Goal: Task Accomplishment & Management: Use online tool/utility

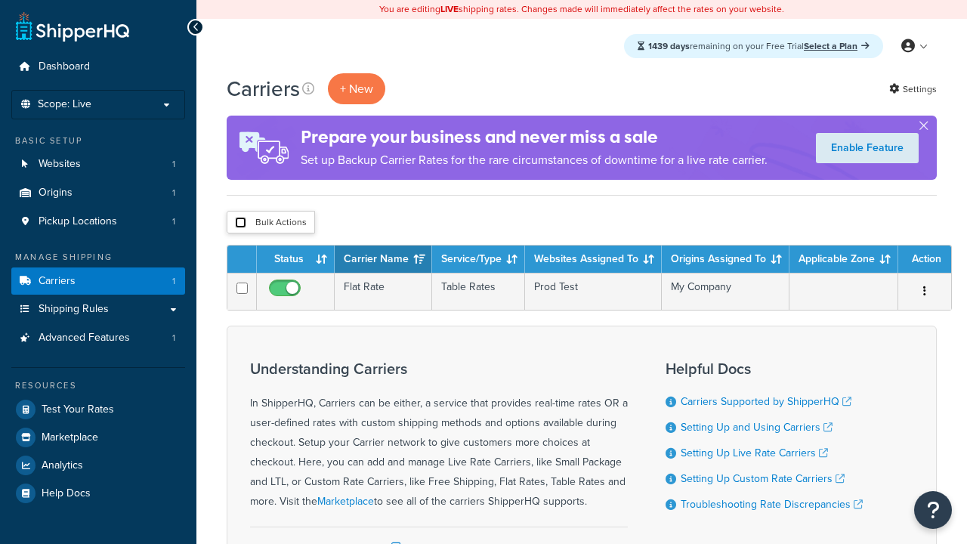
click at [240, 224] on input "checkbox" at bounding box center [240, 222] width 11 height 11
checkbox input "true"
click at [0, 0] on button "Delete" at bounding box center [0, 0] width 0 height 0
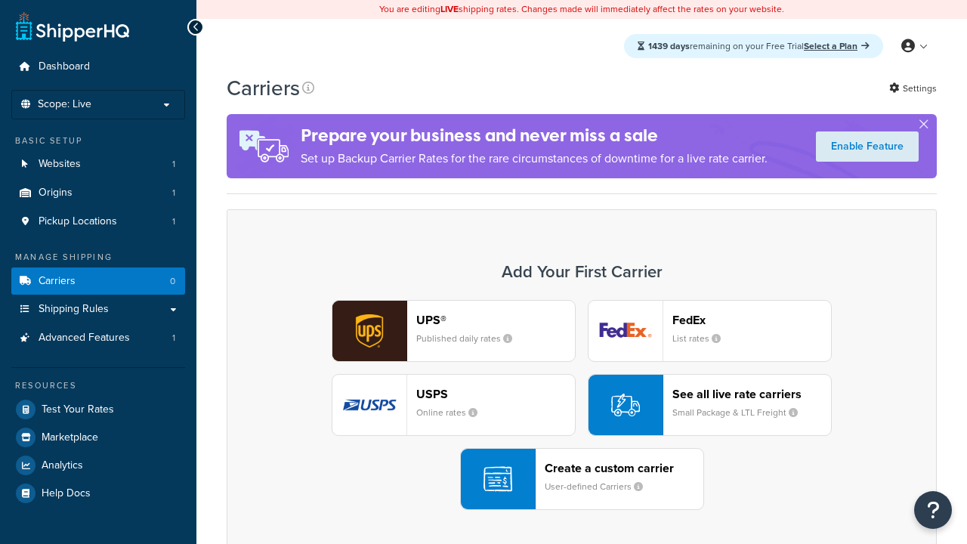
click at [582, 406] on div "UPS® Published daily rates FedEx List rates USPS Online rates See all live rate…" at bounding box center [582, 405] width 679 height 210
click at [582, 480] on div "Create a custom carrier User-defined Carriers" at bounding box center [624, 479] width 159 height 36
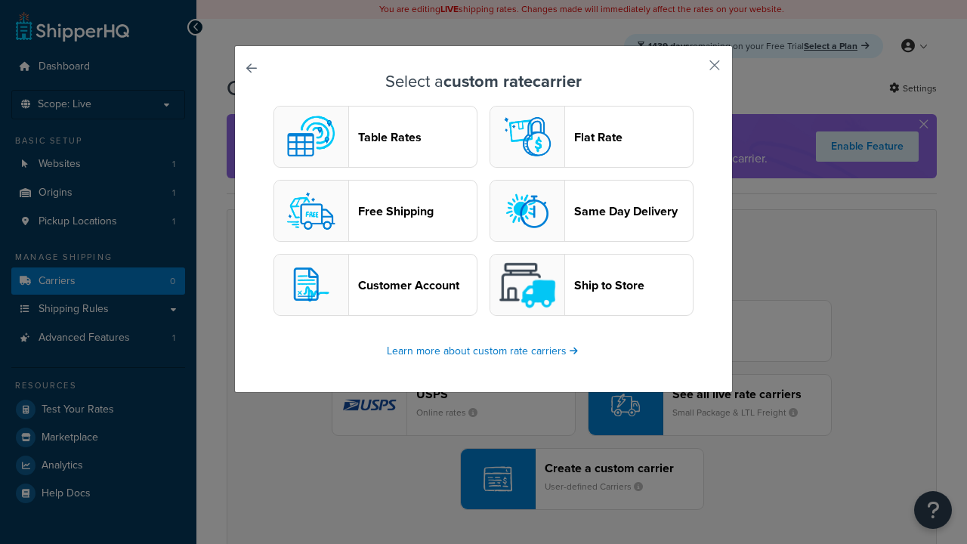
click at [376, 138] on header "Table Rates" at bounding box center [417, 137] width 119 height 14
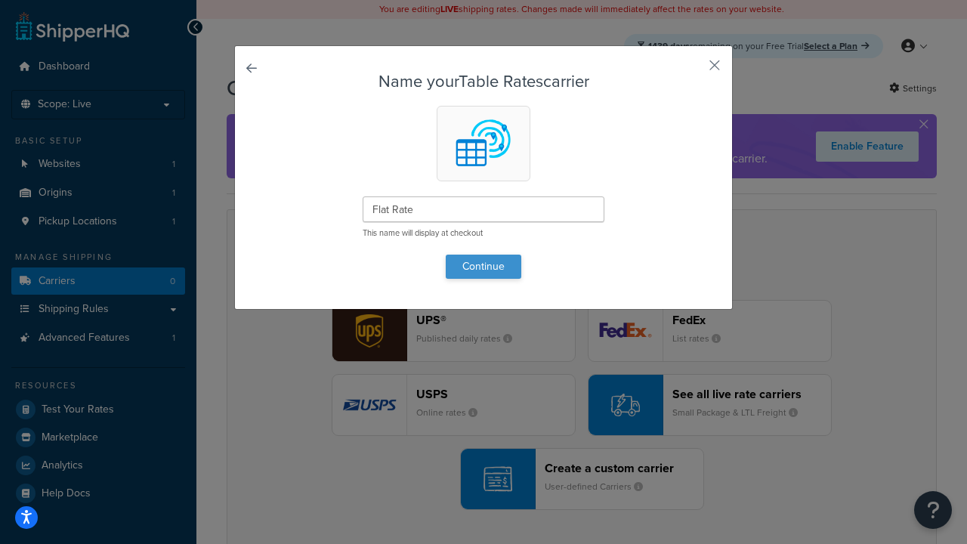
type input "Flat Rate"
click at [484, 266] on button "Continue" at bounding box center [484, 267] width 76 height 24
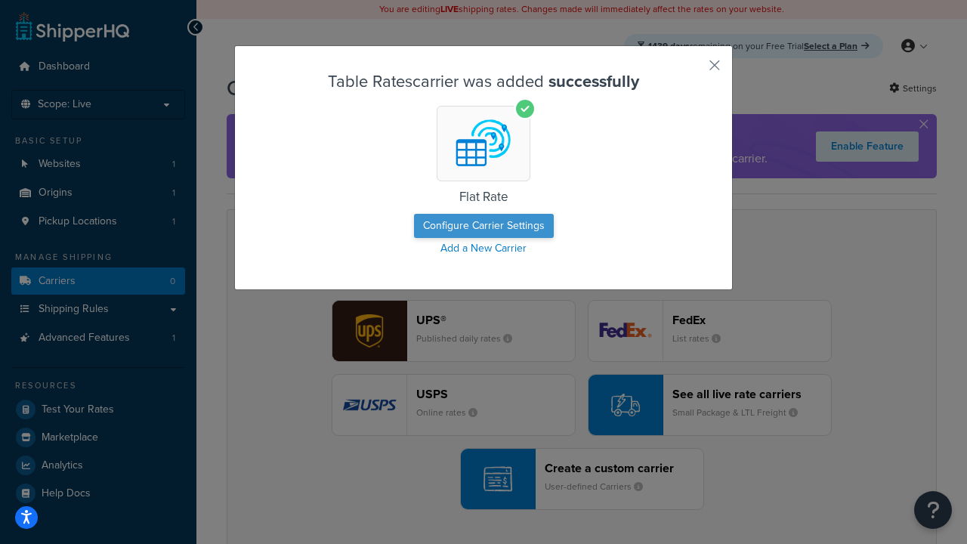
click at [484, 227] on button "Configure Carrier Settings" at bounding box center [484, 226] width 140 height 24
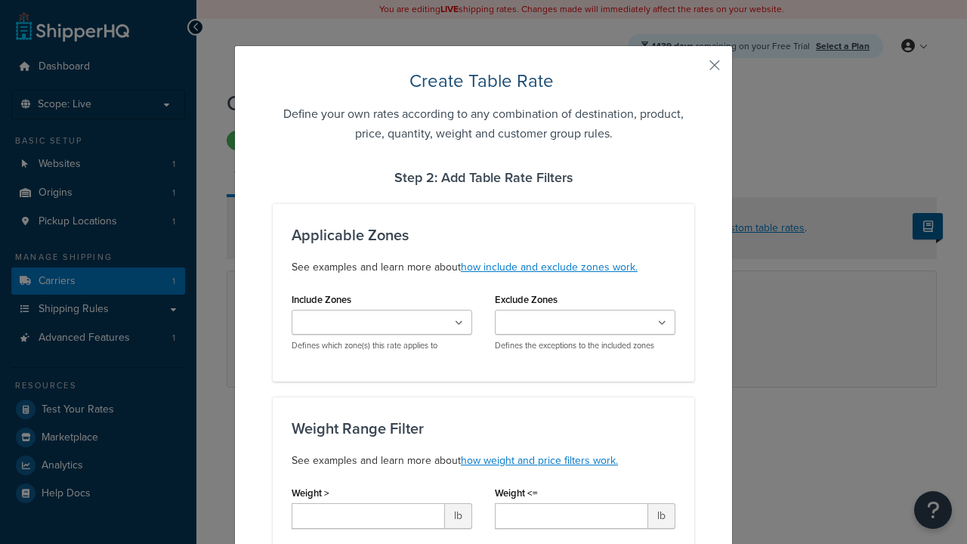
type input "10"
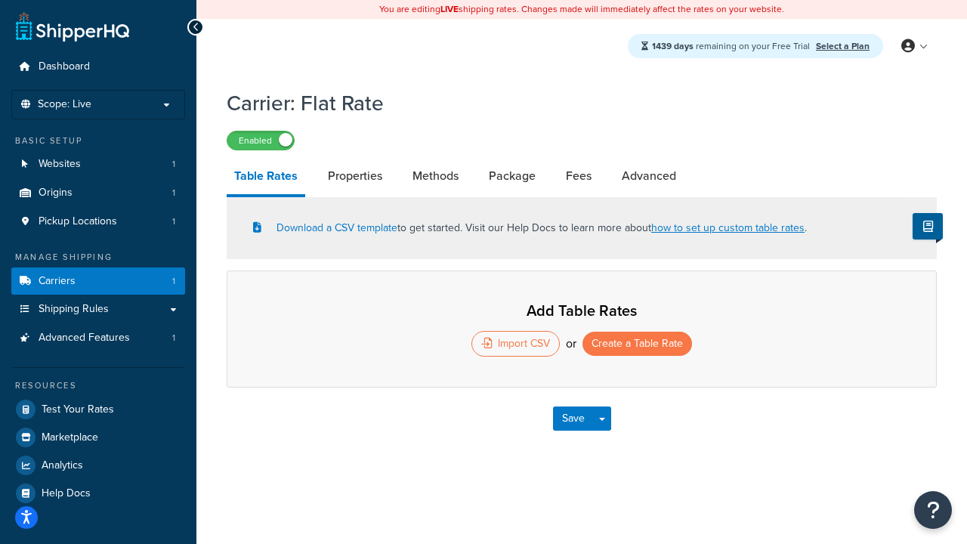
select select "25"
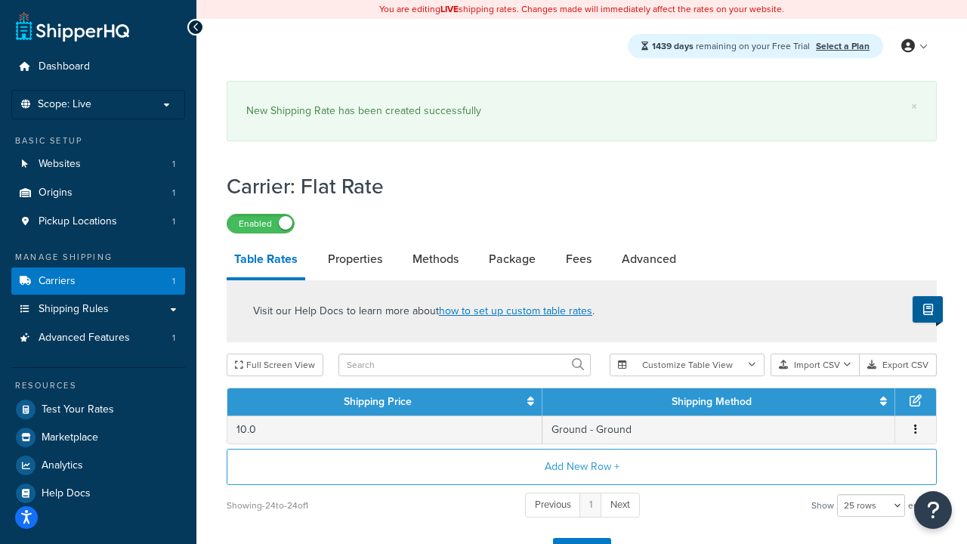
scroll to position [20, 0]
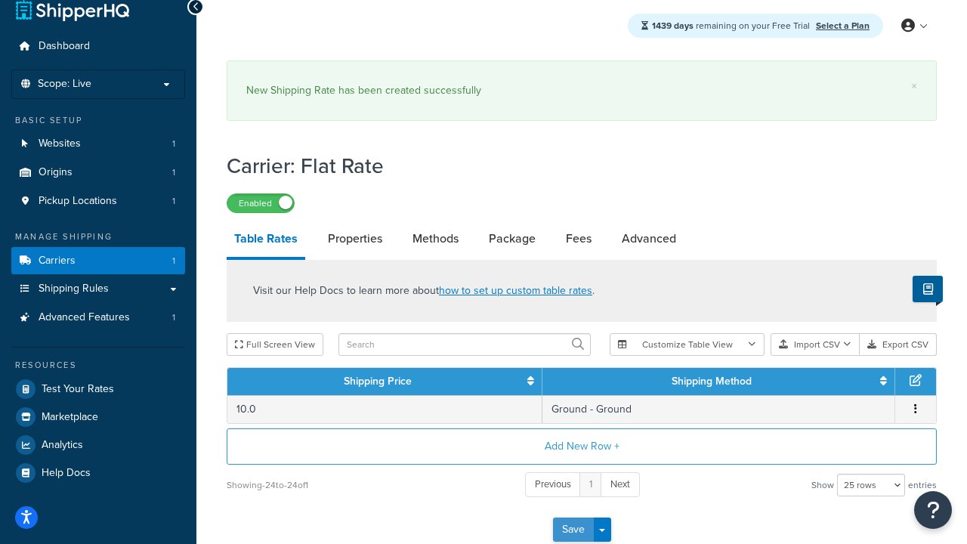
click at [573, 532] on button "Save" at bounding box center [573, 530] width 41 height 24
